Goal: Task Accomplishment & Management: Manage account settings

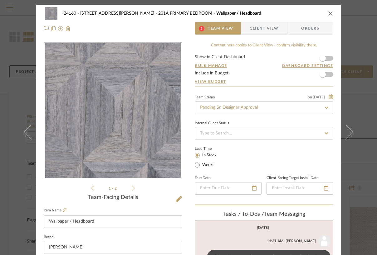
click at [264, 27] on span "Client View" at bounding box center [264, 28] width 29 height 12
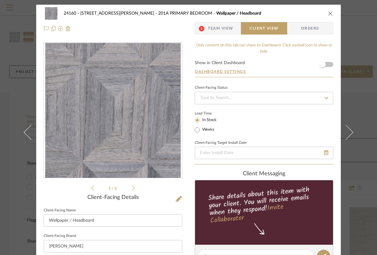
click at [215, 31] on span "Team View" at bounding box center [221, 28] width 26 height 12
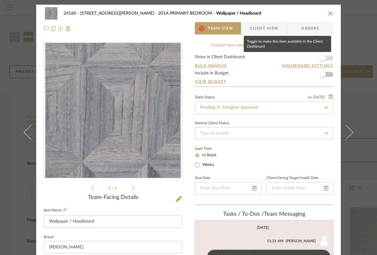
click at [322, 57] on span "button" at bounding box center [322, 58] width 6 height 6
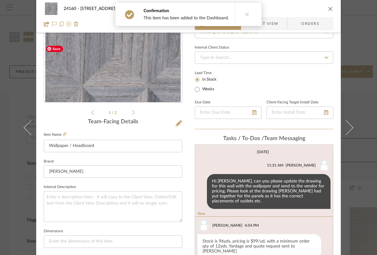
scroll to position [125, 0]
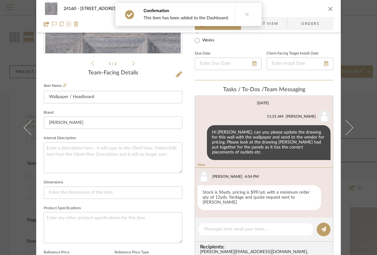
click at [273, 22] on span "Client View" at bounding box center [264, 23] width 29 height 12
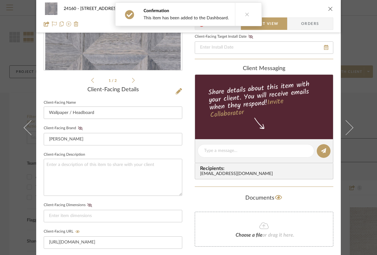
scroll to position [0, 0]
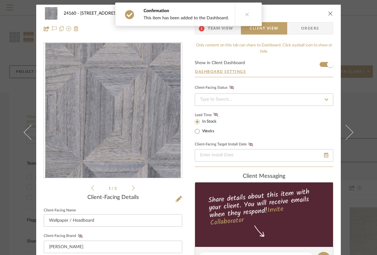
click at [245, 16] on icon at bounding box center [247, 14] width 4 height 4
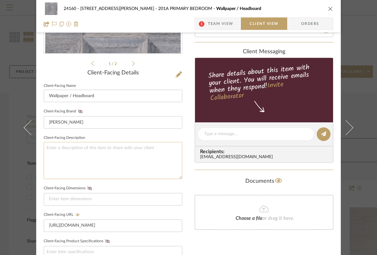
click at [87, 166] on textarea at bounding box center [113, 160] width 138 height 37
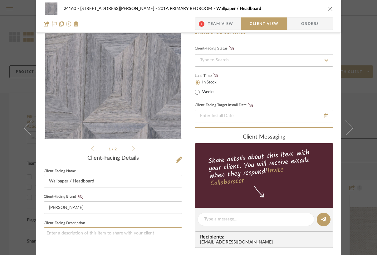
scroll to position [37, 0]
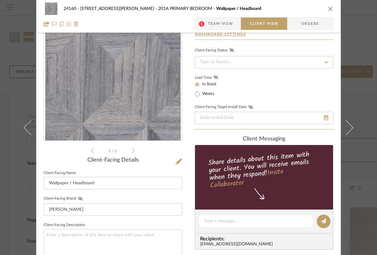
click at [217, 22] on span "Team View" at bounding box center [221, 23] width 26 height 12
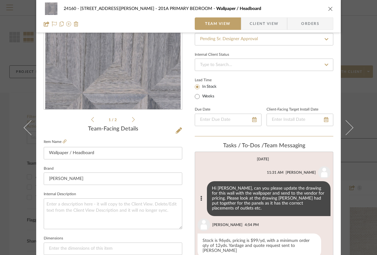
scroll to position [121, 0]
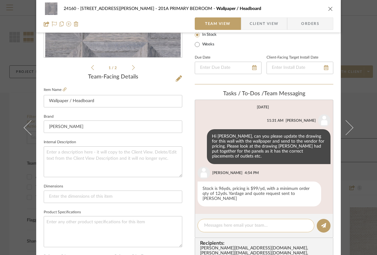
click at [225, 223] on textarea at bounding box center [256, 226] width 104 height 7
type textarea "please add the description"
click at [269, 23] on span "Client View" at bounding box center [264, 23] width 29 height 12
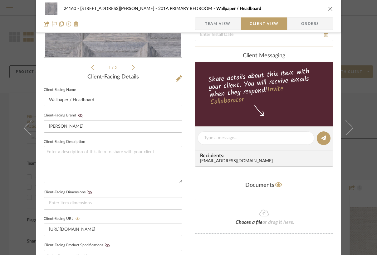
click at [218, 25] on span "Team View" at bounding box center [218, 23] width 26 height 12
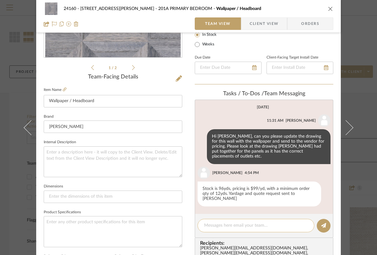
click at [212, 223] on textarea at bounding box center [256, 226] width 104 height 7
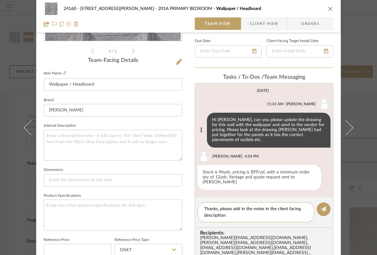
scroll to position [158, 0]
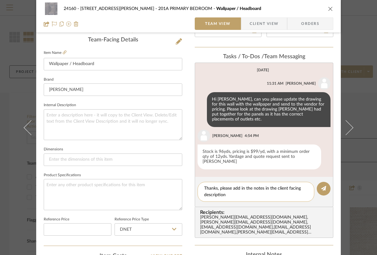
click at [245, 186] on textarea "Thanks, please add in the notes in the client facing description" at bounding box center [256, 192] width 104 height 13
type textarea "Thanks, please add in the notes in the client facing description"
click at [321, 186] on icon at bounding box center [323, 188] width 5 height 5
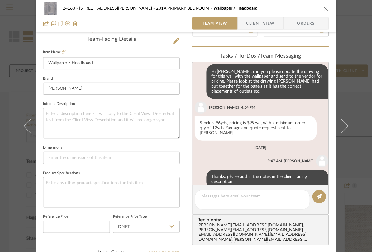
scroll to position [29, 0]
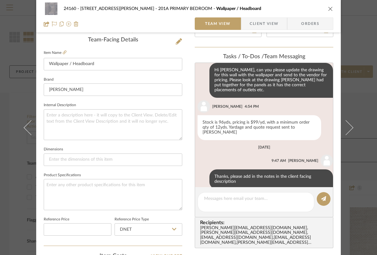
drag, startPoint x: 329, startPoint y: 8, endPoint x: 323, endPoint y: 5, distance: 7.5
click at [330, 8] on icon "close" at bounding box center [330, 8] width 5 height 5
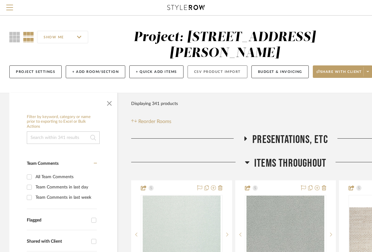
scroll to position [83, 0]
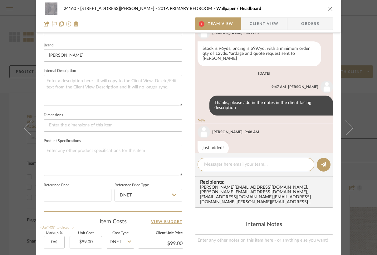
scroll to position [69, 0]
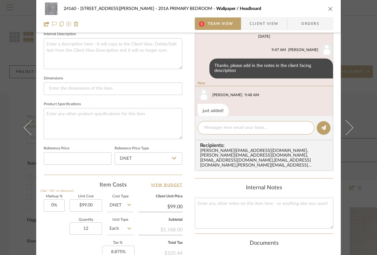
click at [255, 22] on span "Client View" at bounding box center [264, 23] width 29 height 12
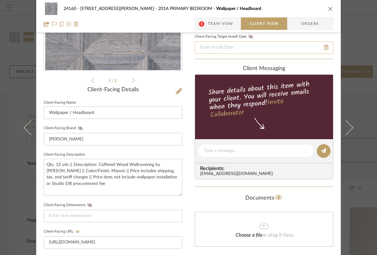
scroll to position [250, 0]
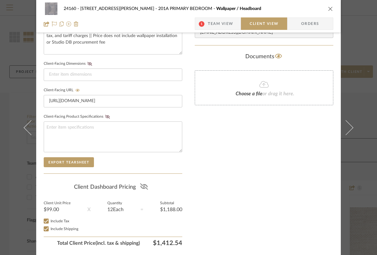
click at [140, 187] on icon at bounding box center [144, 187] width 8 height 6
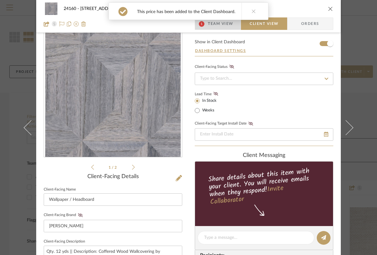
click at [213, 23] on span "Team View" at bounding box center [221, 23] width 26 height 12
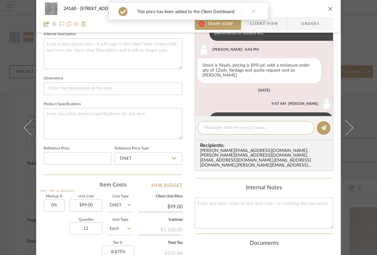
scroll to position [0, 0]
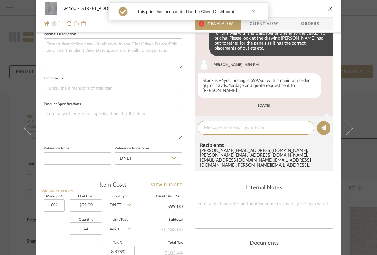
click at [258, 24] on span "Client View" at bounding box center [264, 23] width 29 height 12
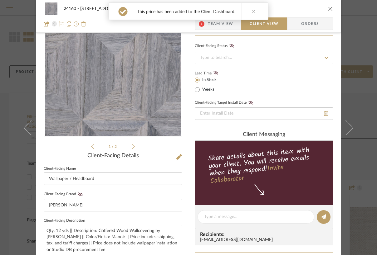
click at [213, 23] on span "Team View" at bounding box center [221, 23] width 26 height 12
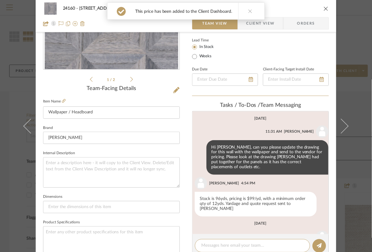
scroll to position [42, 0]
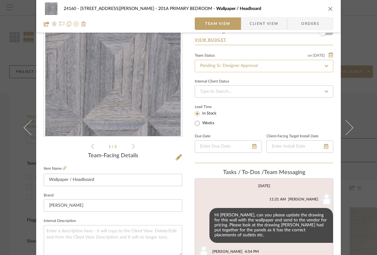
click at [213, 64] on input "Pending Sr. Designer Approval" at bounding box center [264, 66] width 138 height 12
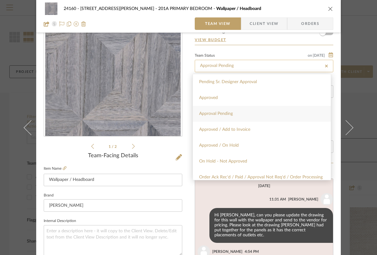
type input "Approval Pending"
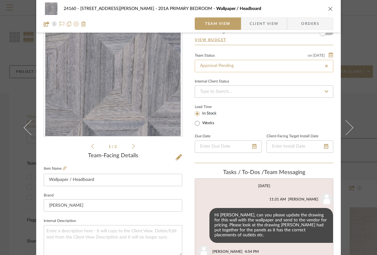
type input "Approval Pending"
click at [243, 53] on div "Team Status on [DATE]" at bounding box center [264, 54] width 138 height 5
click at [328, 9] on icon "close" at bounding box center [330, 8] width 5 height 5
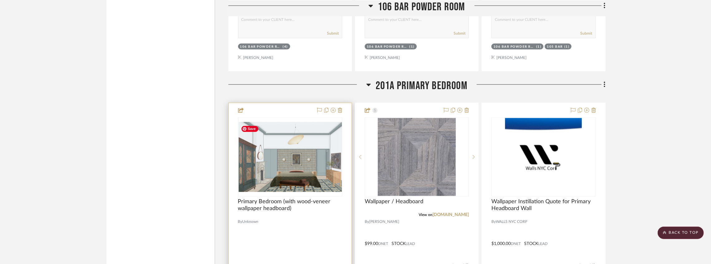
scroll to position [11684, 0]
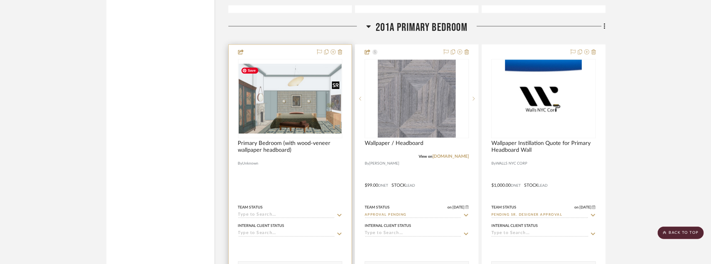
click at [294, 102] on img "0" at bounding box center [290, 99] width 103 height 70
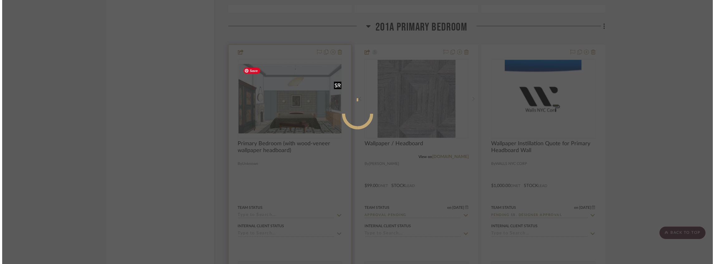
scroll to position [0, 0]
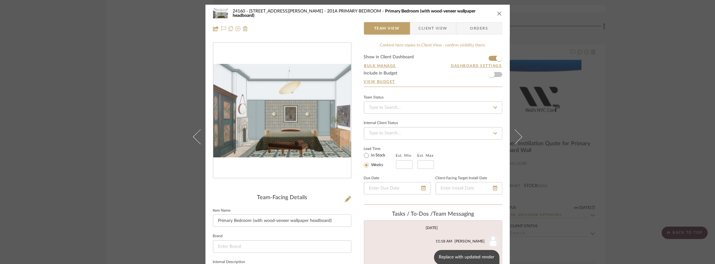
click at [292, 111] on img "0" at bounding box center [282, 111] width 138 height 94
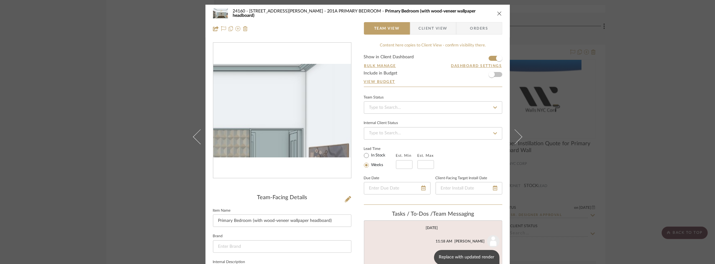
drag, startPoint x: 329, startPoint y: 94, endPoint x: 296, endPoint y: 90, distance: 33.6
click at [296, 90] on img "0" at bounding box center [282, 111] width 138 height 94
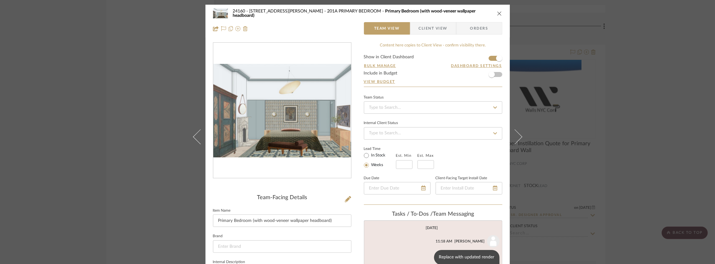
click at [376, 60] on div "24160 - [STREET_ADDRESS][PERSON_NAME] PRIMARY BEDROOM Primary Bedroom (with woo…" at bounding box center [357, 132] width 715 height 264
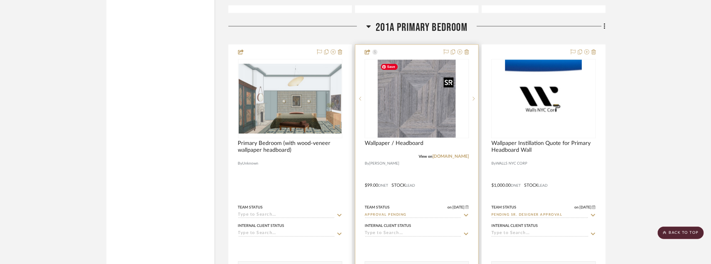
click at [0, 0] on img at bounding box center [0, 0] width 0 height 0
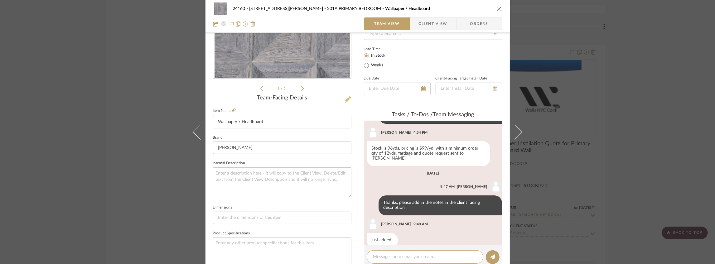
click at [348, 97] on icon at bounding box center [348, 99] width 6 height 6
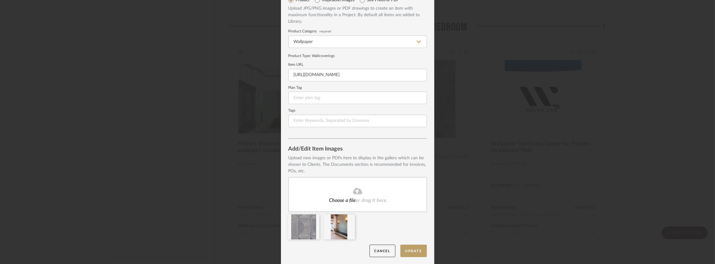
click at [368, 187] on fa-icon at bounding box center [357, 191] width 57 height 8
click at [376, 253] on button "Update" at bounding box center [414, 251] width 27 height 13
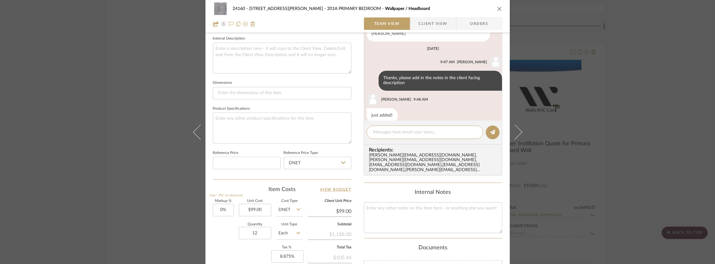
click at [376, 7] on icon "close" at bounding box center [499, 8] width 5 height 5
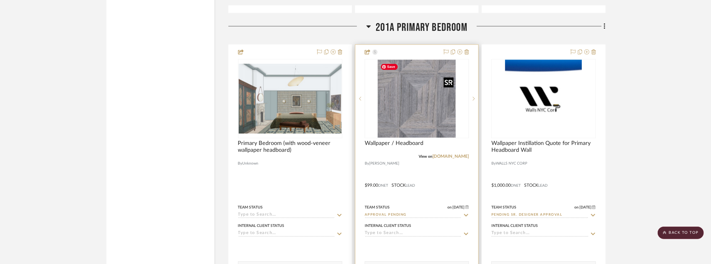
click at [376, 117] on img "0" at bounding box center [417, 99] width 78 height 78
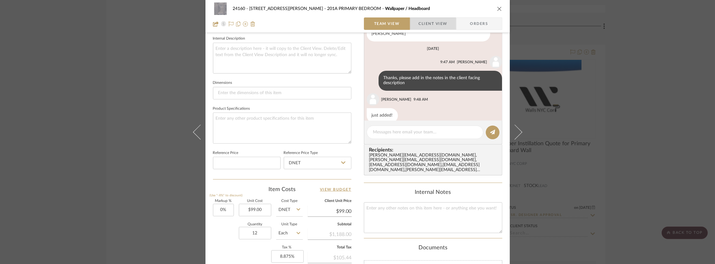
click at [376, 24] on span "Client View" at bounding box center [433, 23] width 29 height 12
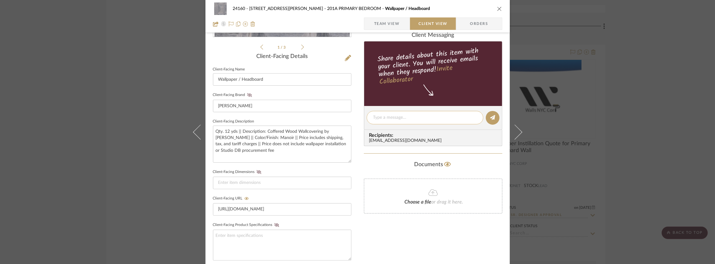
click at [376, 117] on textarea at bounding box center [425, 117] width 104 height 7
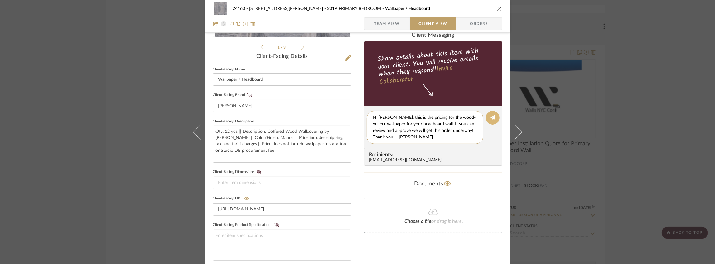
type textarea "Hi [PERSON_NAME], this is the pricing for the wood-veneer wallpaper for your he…"
click at [376, 115] on button at bounding box center [493, 118] width 14 height 14
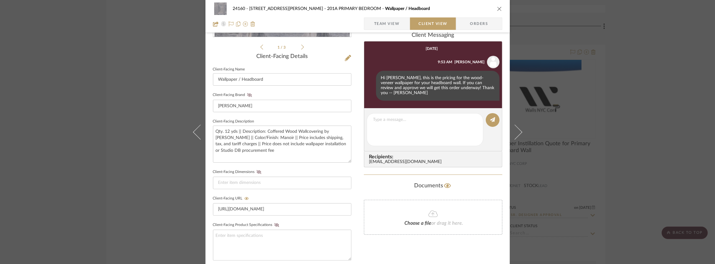
click at [376, 9] on icon "close" at bounding box center [499, 8] width 5 height 5
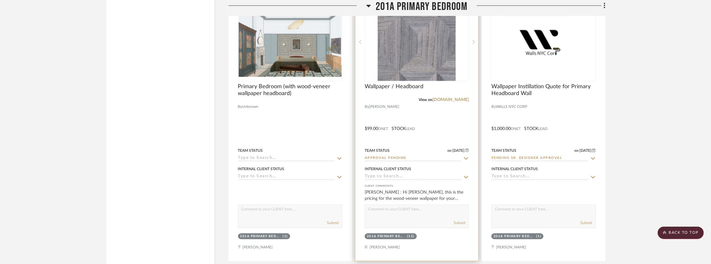
scroll to position [11684, 0]
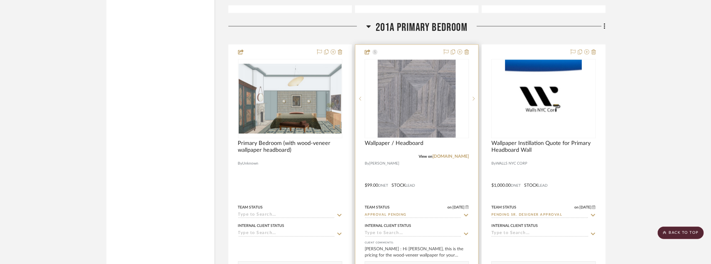
click at [376, 218] on input "Approval Pending" at bounding box center [413, 216] width 97 height 6
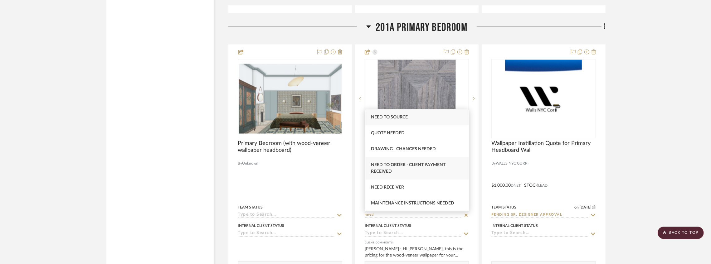
click at [376, 168] on div "Need to Order - Client Payment Received" at bounding box center [417, 168] width 104 height 22
type input "Need to Order - Client Payment Received"
